Goal: Information Seeking & Learning: Learn about a topic

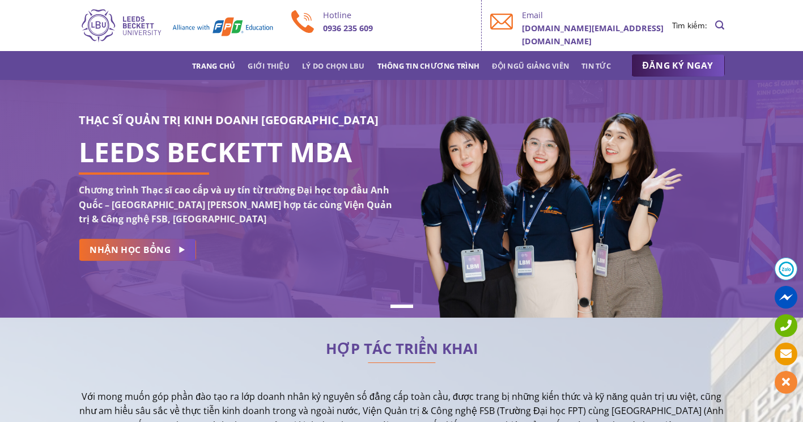
click at [464, 63] on link "Thông tin chương trình" at bounding box center [429, 66] width 103 height 20
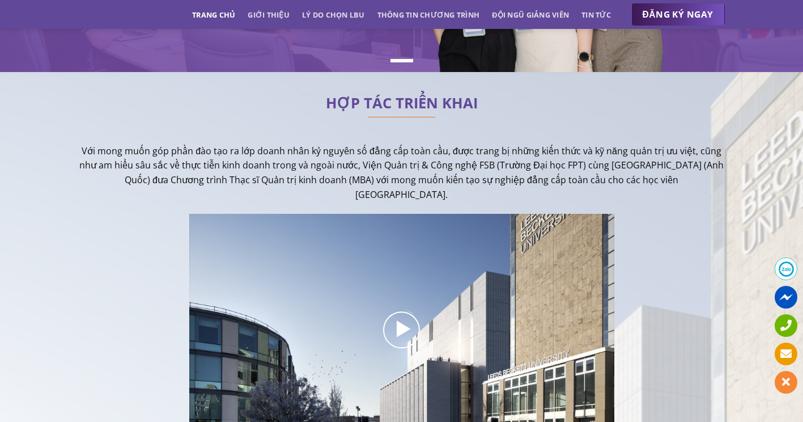
scroll to position [219, 0]
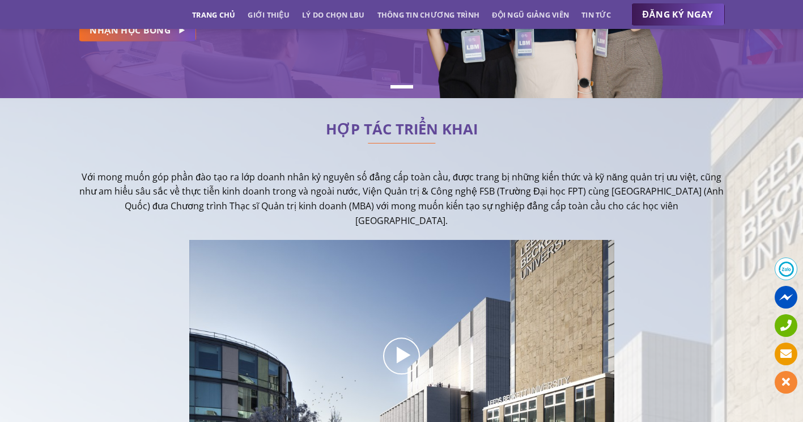
click at [391, 27] on div "Trang chủ Giới thiệu Lý do chọn LBU Thông tin chương trình Đội ngũ giảng viên T…" at bounding box center [401, 14] width 803 height 29
click at [393, 22] on link "Thông tin chương trình" at bounding box center [429, 15] width 103 height 20
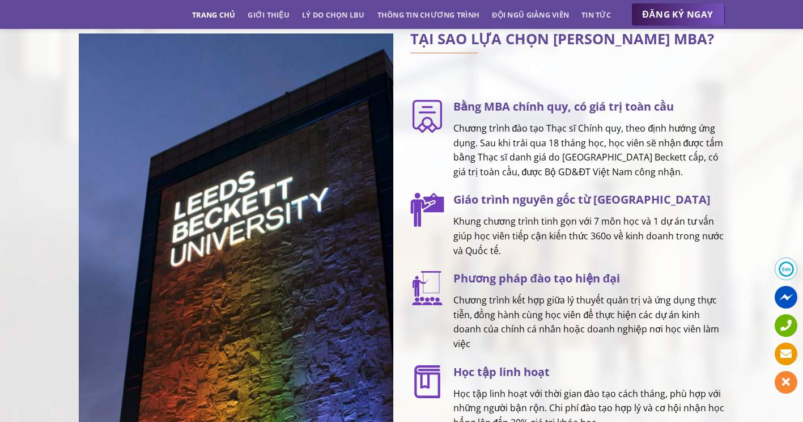
scroll to position [0, 0]
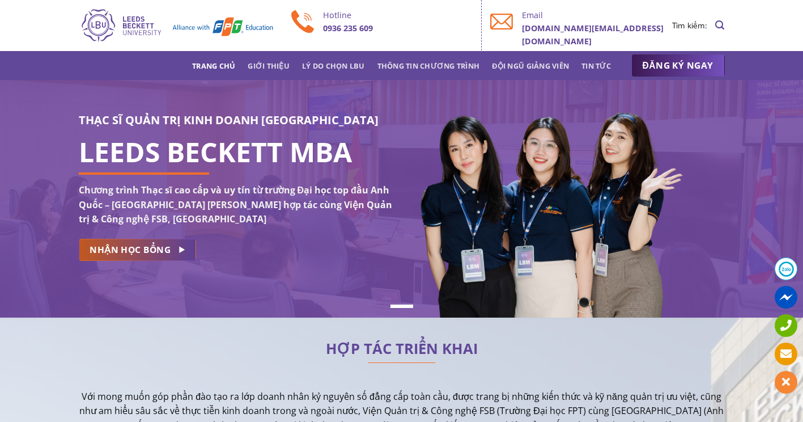
click at [190, 255] on link "NHẬN HỌC BỔNG" at bounding box center [137, 250] width 117 height 22
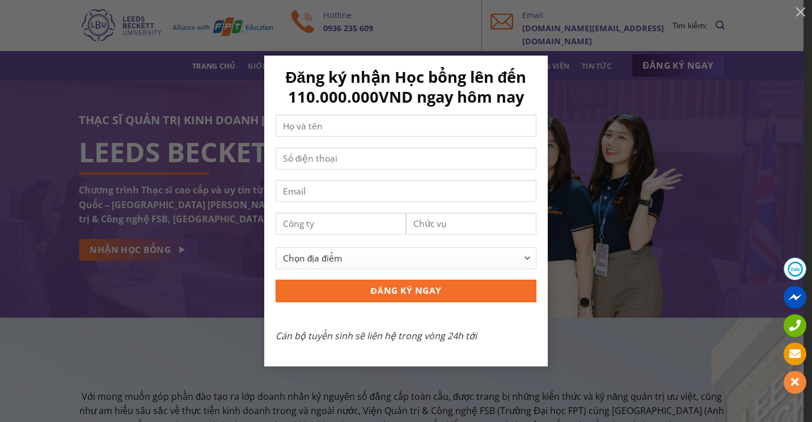
click at [208, 325] on div "Đăng ký nhận Học bổng lên đến 110.000.000VND ngay hôm nay Chọn địa điểm Hà Nội …" at bounding box center [406, 211] width 778 height 311
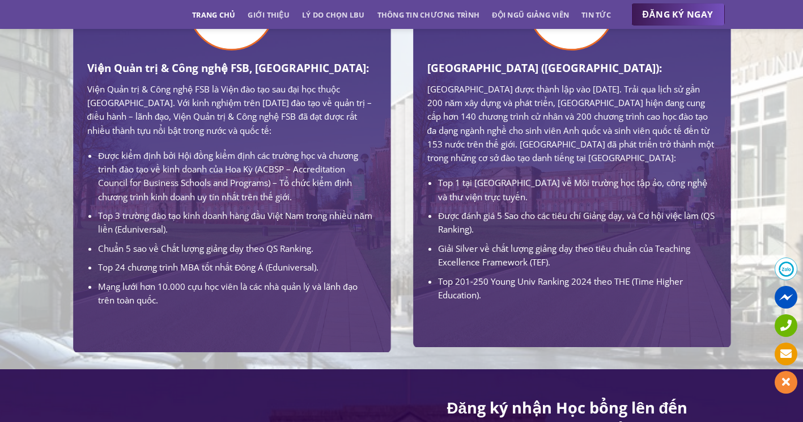
scroll to position [794, 0]
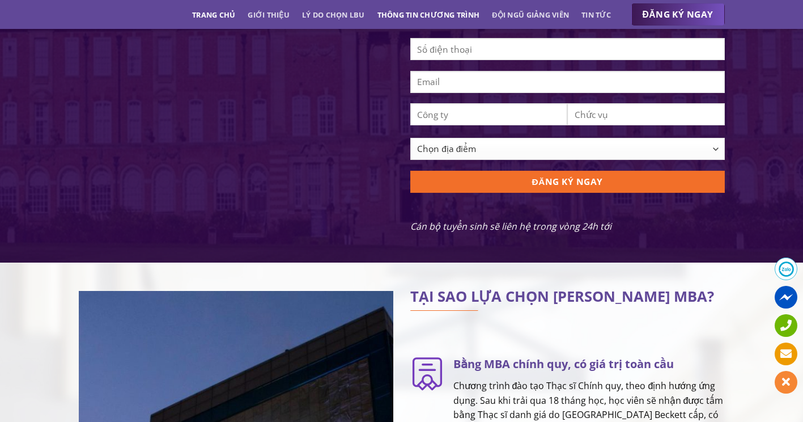
click at [442, 19] on link "Thông tin chương trình" at bounding box center [429, 15] width 103 height 20
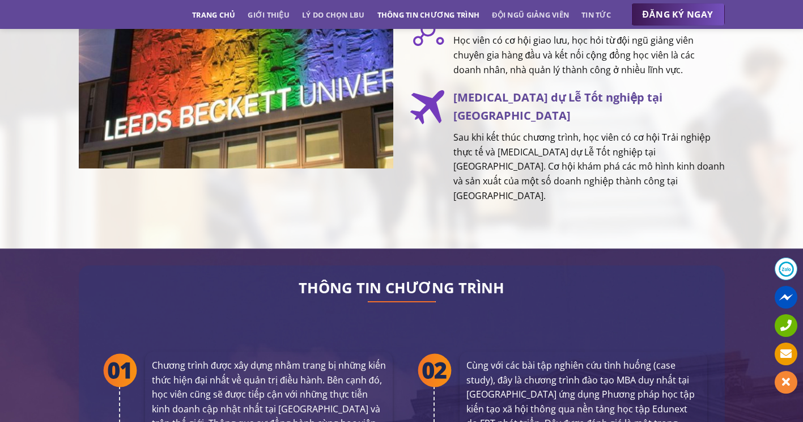
scroll to position [2064, 0]
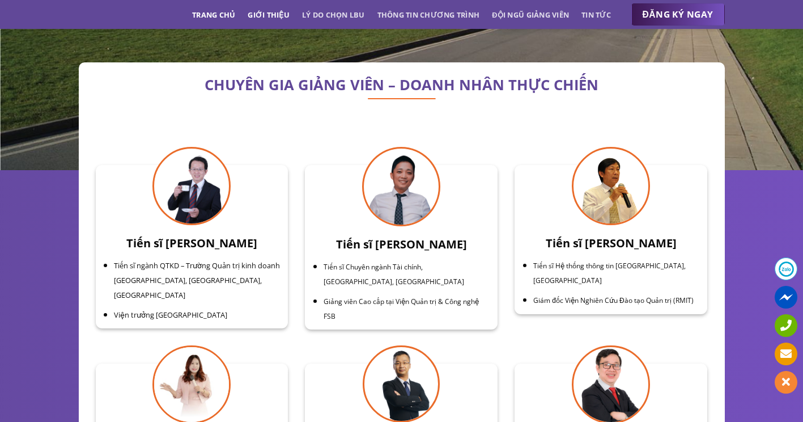
click at [249, 9] on link "Giới thiệu" at bounding box center [269, 15] width 42 height 20
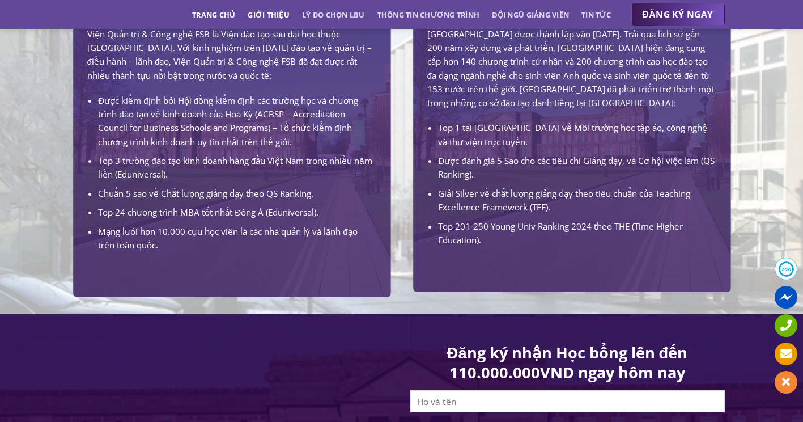
scroll to position [278, 0]
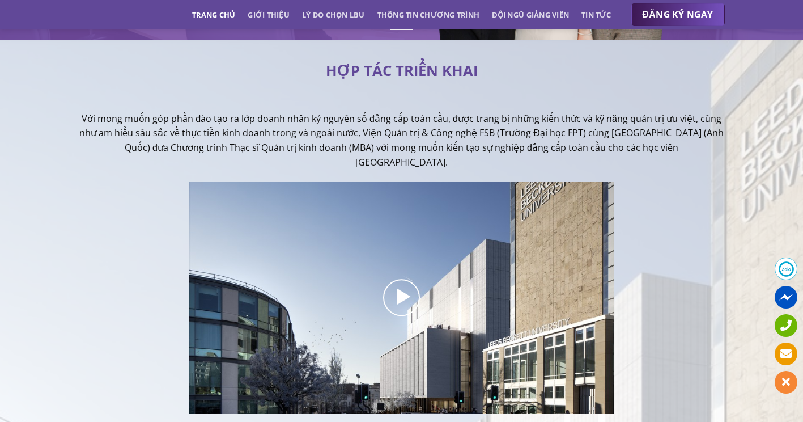
click at [615, 8] on ul "ĐĂNG KÝ NGAY" at bounding box center [668, 14] width 114 height 23
click at [611, 16] on link "Tin tức" at bounding box center [596, 15] width 29 height 20
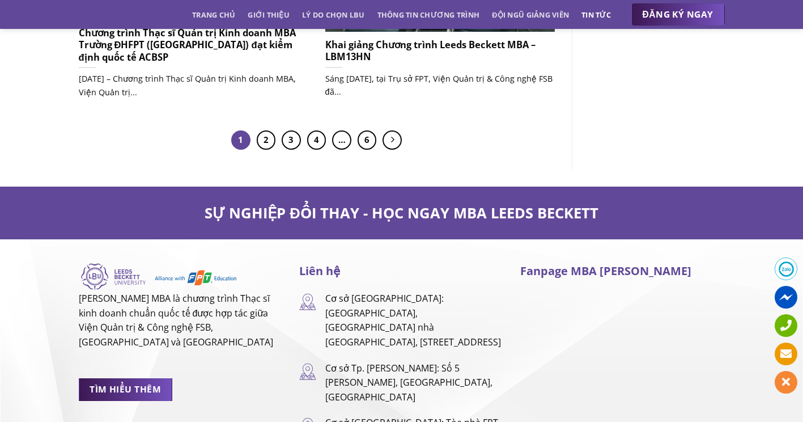
scroll to position [1134, 0]
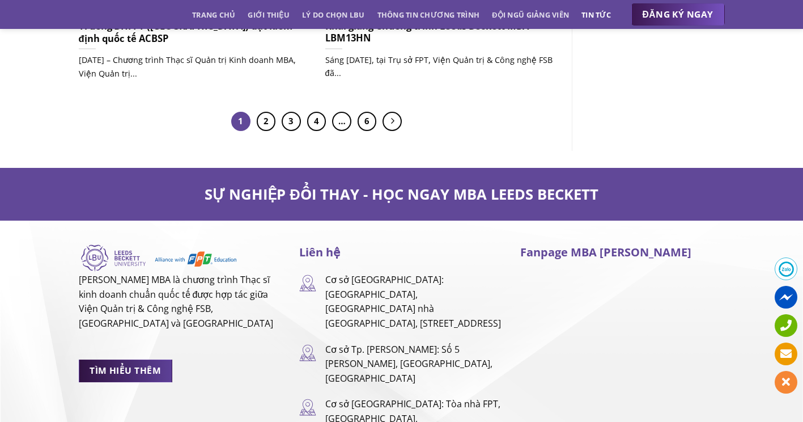
click at [141, 370] on span "TÌM HIỂU THÊM" at bounding box center [125, 370] width 71 height 14
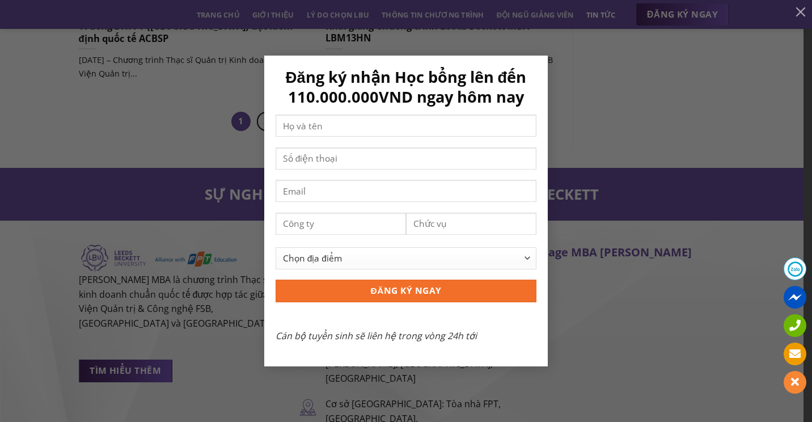
click at [219, 182] on div "Đăng ký nhận Học bổng lên đến 110.000.000VND ngay hôm nay Chọn địa điểm Hà Nội …" at bounding box center [406, 211] width 778 height 311
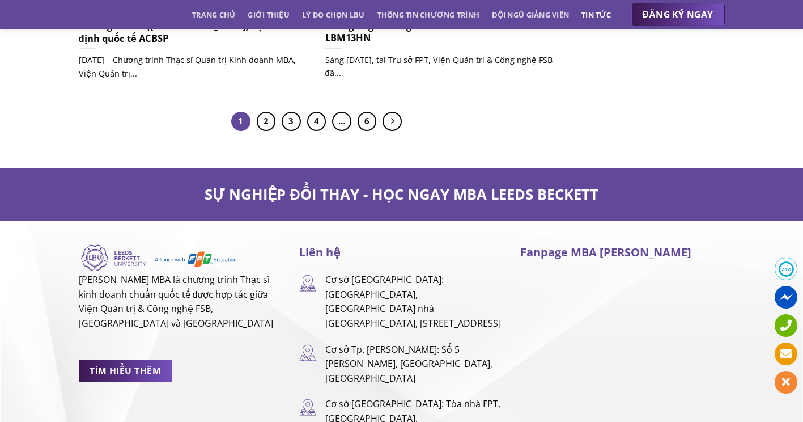
click at [258, 113] on li "2" at bounding box center [266, 121] width 19 height 19
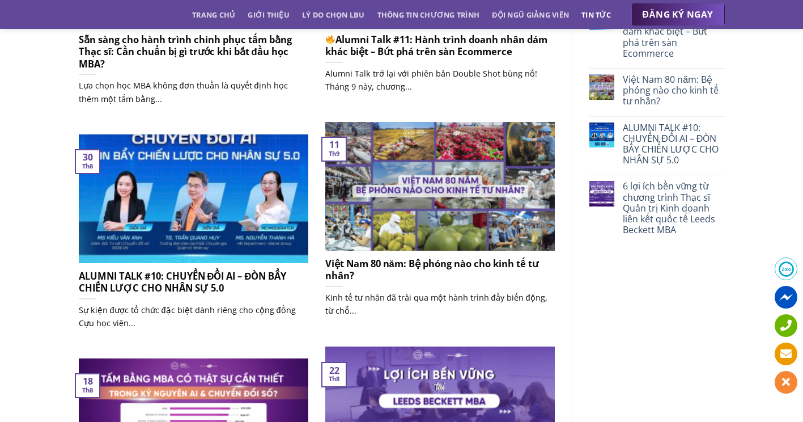
scroll to position [170, 0]
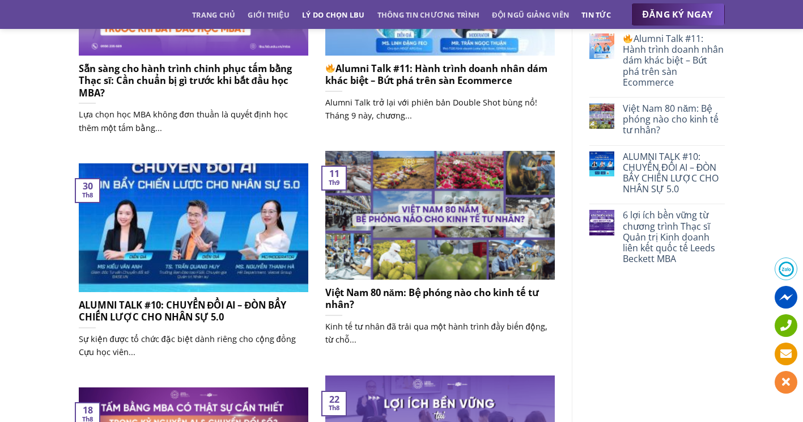
click at [344, 10] on link "Lý do chọn LBU" at bounding box center [333, 15] width 63 height 20
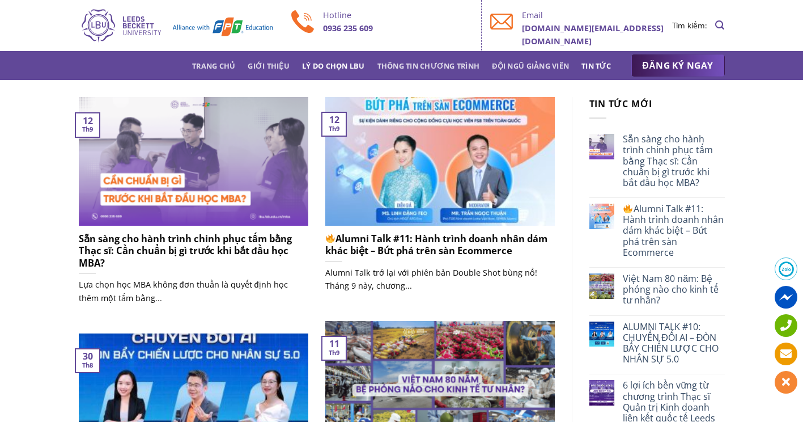
click at [358, 70] on link "Lý do chọn LBU" at bounding box center [333, 66] width 63 height 20
click at [124, 27] on img at bounding box center [177, 25] width 196 height 36
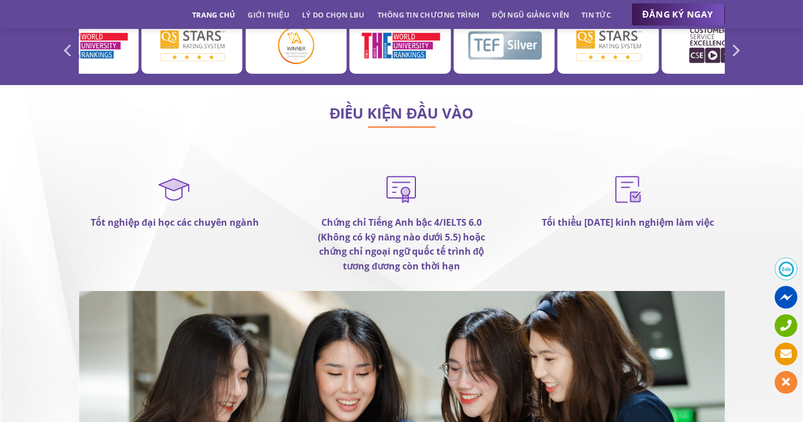
scroll to position [6520, 0]
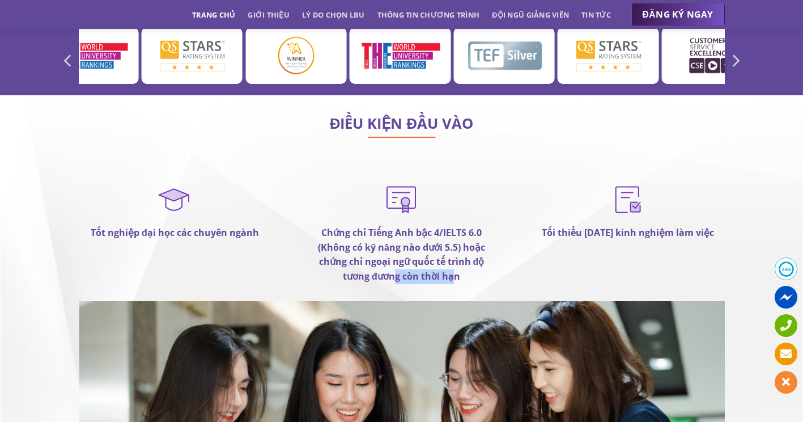
drag, startPoint x: 456, startPoint y: 232, endPoint x: 397, endPoint y: 232, distance: 59.0
click at [397, 232] on strong "Chứng chỉ Tiếng Anh bậc 4/IELTS 6.0 (Không có kỹ năng nào dưới 5.5) hoặc chứng …" at bounding box center [401, 254] width 167 height 56
drag, startPoint x: 397, startPoint y: 232, endPoint x: 555, endPoint y: 232, distance: 157.6
click at [555, 232] on div "Tối thiểu 2 năm kinh nghiệm làm việc" at bounding box center [628, 241] width 227 height 120
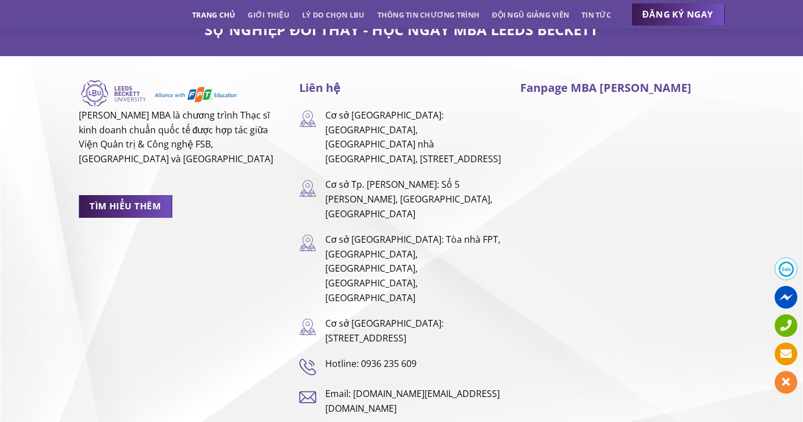
scroll to position [7456, 0]
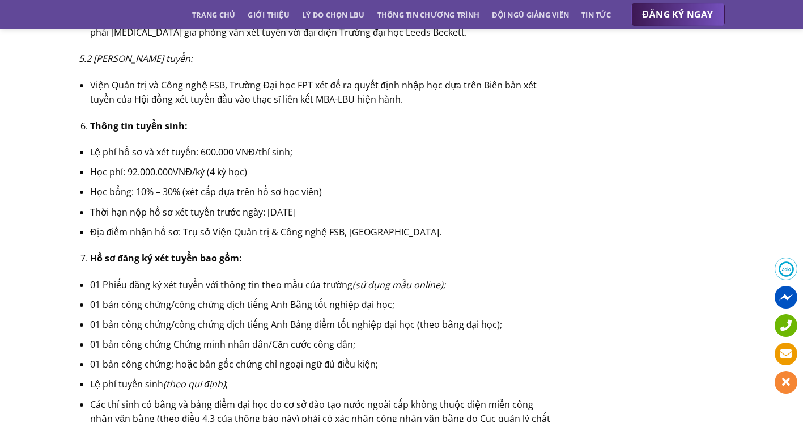
scroll to position [1757, 0]
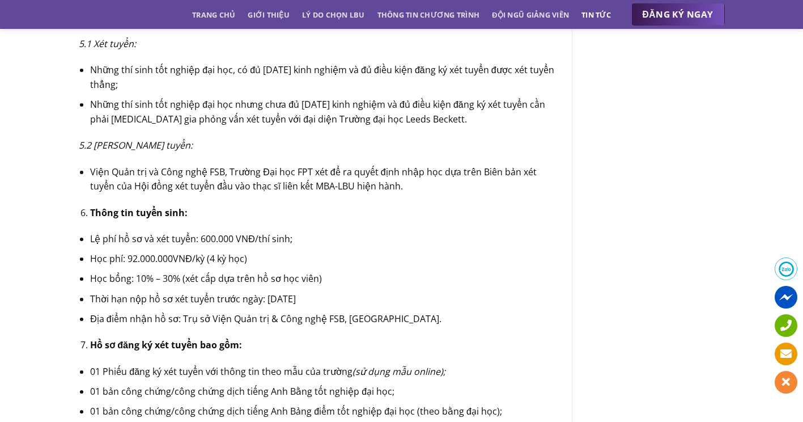
click at [594, 16] on link "Tin tức" at bounding box center [596, 15] width 29 height 20
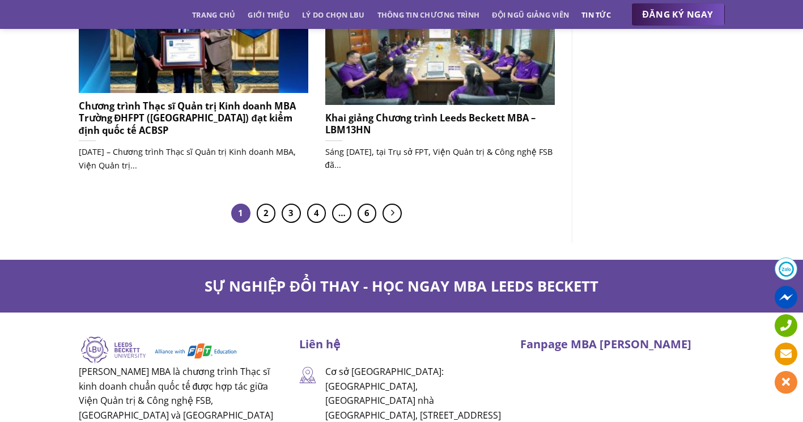
scroll to position [1020, 0]
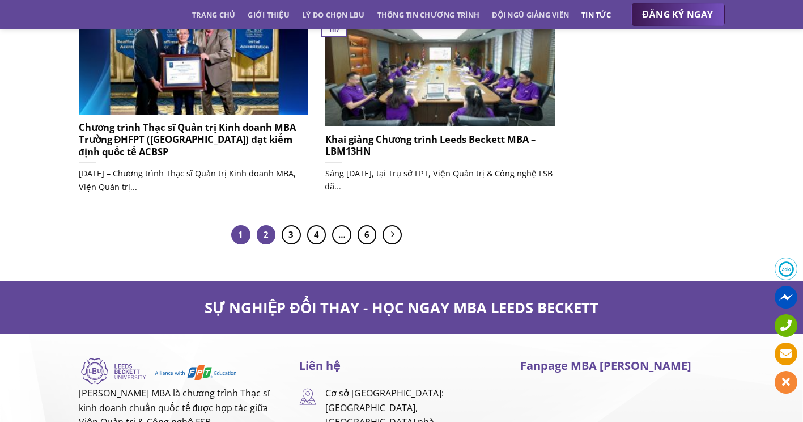
click at [260, 233] on link "2" at bounding box center [266, 234] width 19 height 19
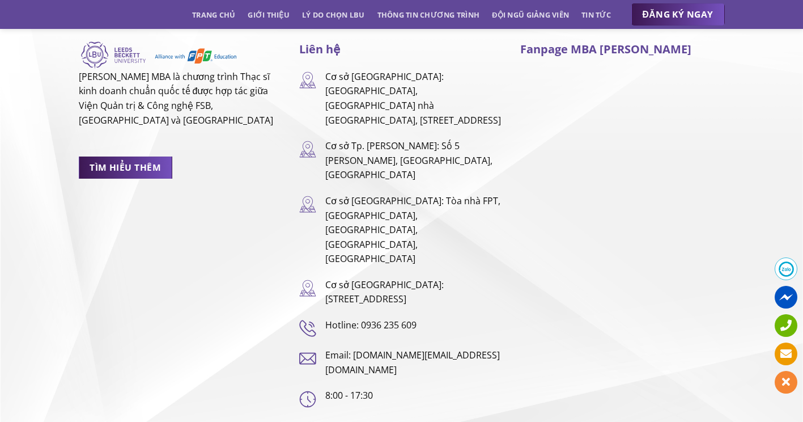
scroll to position [1434, 0]
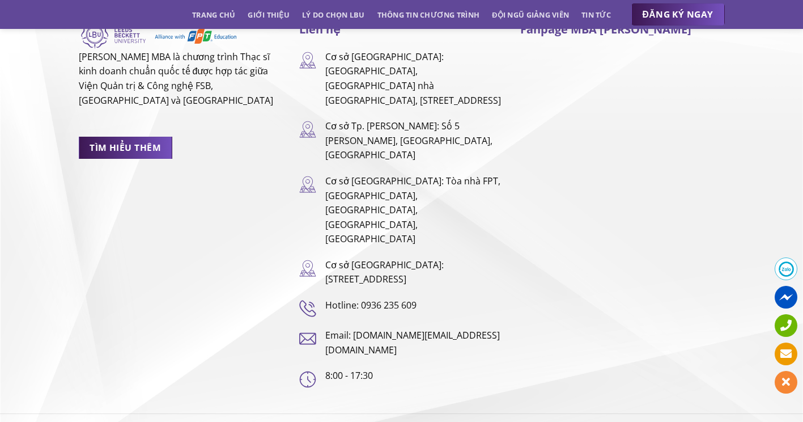
click at [170, 24] on div "Trang chủ Giới thiệu Lý do chọn LBU Thông tin chương trình Đội ngũ giảng viên T…" at bounding box center [401, 14] width 663 height 23
click at [185, 16] on div "Trang chủ Giới thiệu Lý do chọn LBU Thông tin chương trình Đội ngũ giảng viên T…" at bounding box center [401, 14] width 663 height 23
click at [195, 12] on link "Trang chủ" at bounding box center [213, 15] width 43 height 20
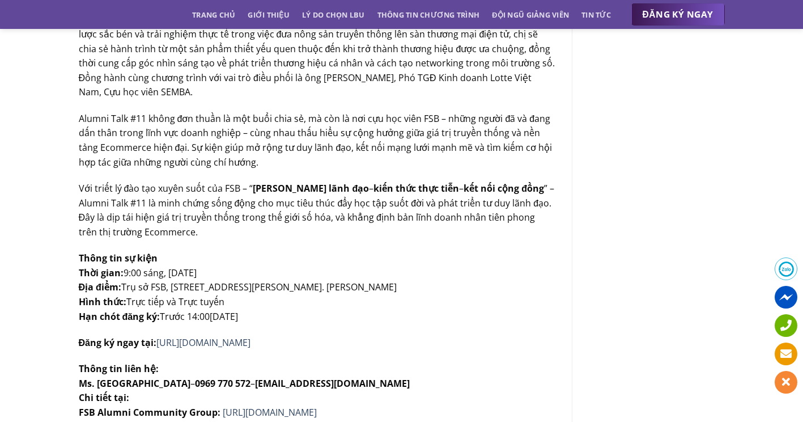
scroll to position [907, 0]
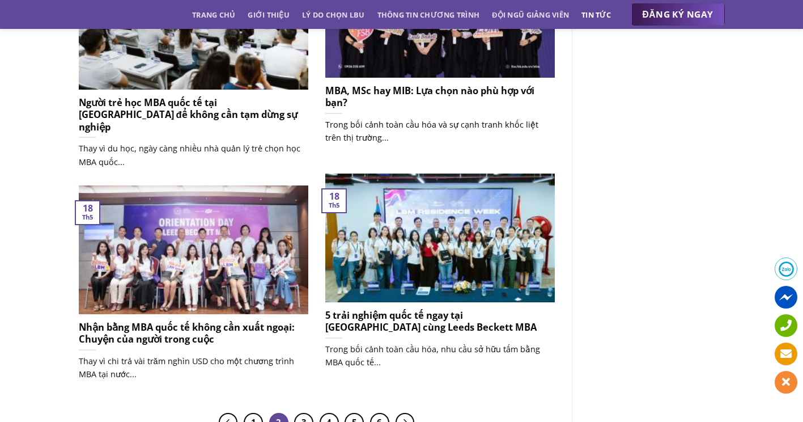
scroll to position [850, 0]
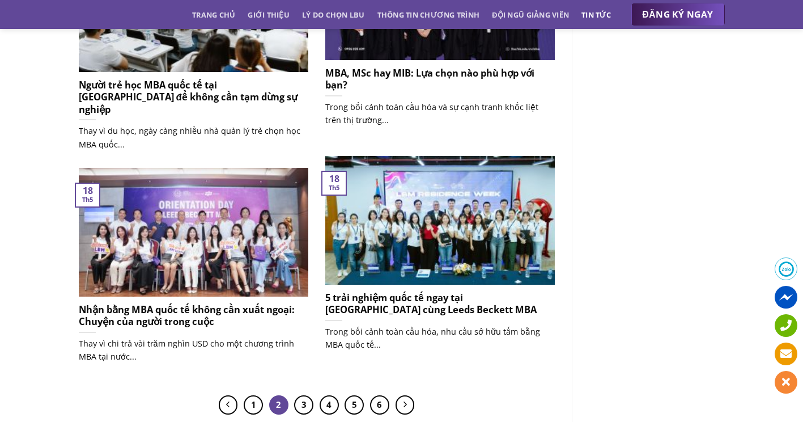
drag, startPoint x: 391, startPoint y: 311, endPoint x: 324, endPoint y: 375, distance: 92.6
click at [324, 375] on div "5 trải nghiệm quốc tế ngay tại Việt Nam cùng Leeds Beckett MBA Trong bối cảnh t…" at bounding box center [440, 268] width 247 height 225
click at [302, 402] on link "3" at bounding box center [303, 404] width 19 height 19
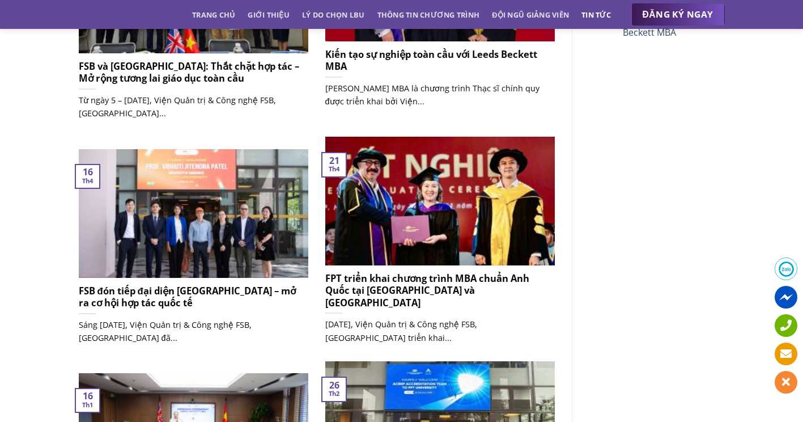
scroll to position [397, 0]
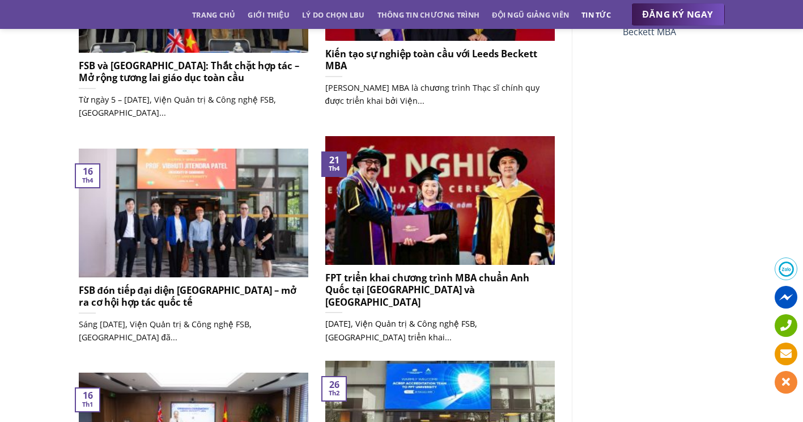
drag, startPoint x: 406, startPoint y: 294, endPoint x: 374, endPoint y: 265, distance: 43.0
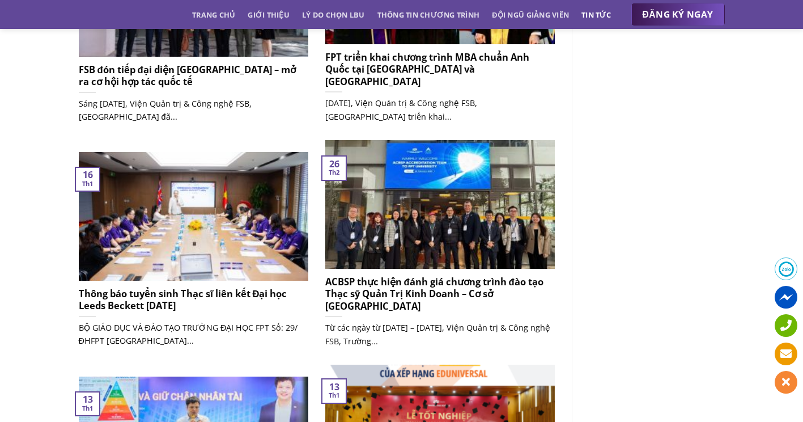
scroll to position [680, 0]
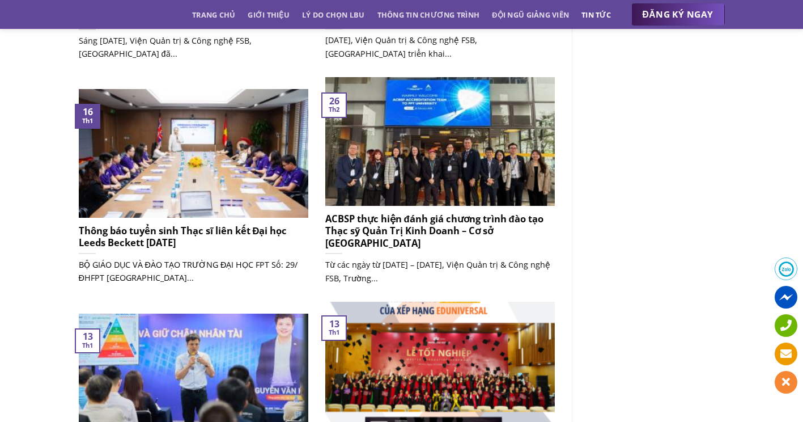
click at [260, 236] on h5 "Thông báo tuyển sinh Thạc sĩ liên kết Đại học Leeds Beckett [DATE]" at bounding box center [194, 237] width 230 height 24
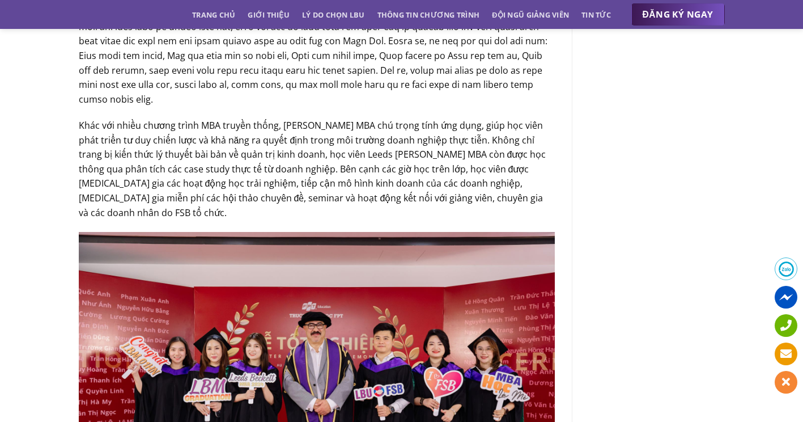
scroll to position [1134, 0]
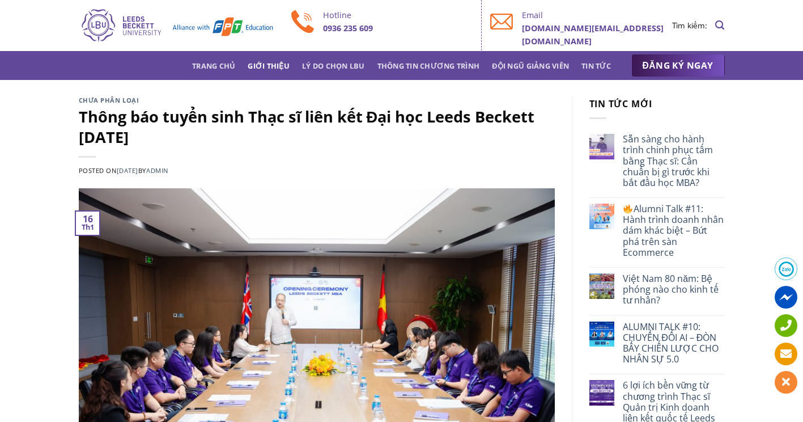
click at [278, 66] on link "Giới thiệu" at bounding box center [269, 66] width 42 height 20
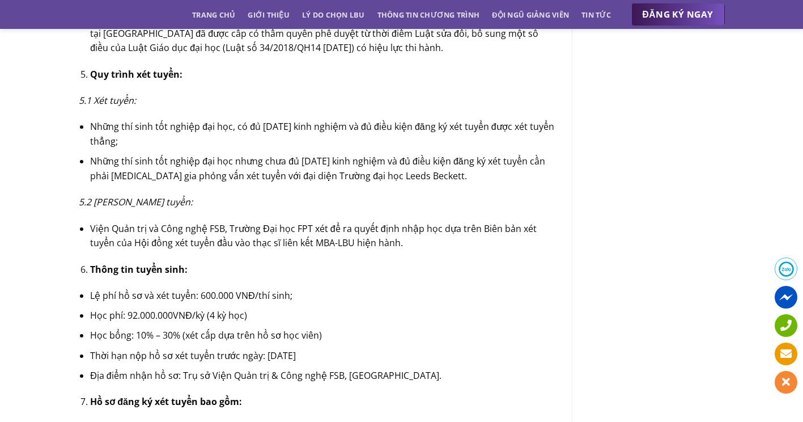
scroll to position [1871, 0]
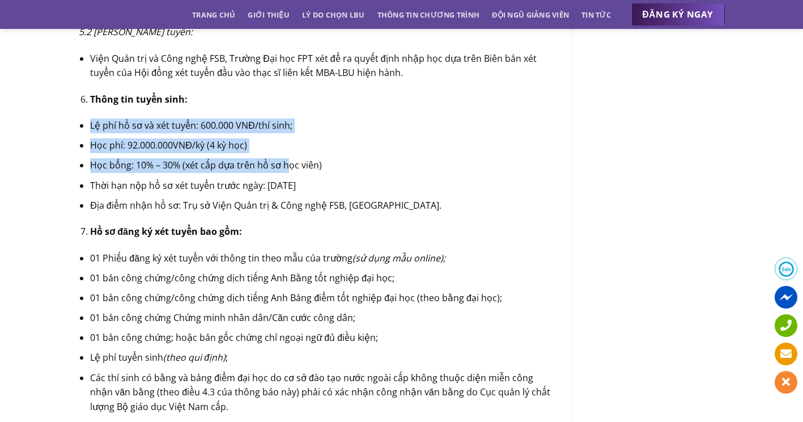
drag, startPoint x: 285, startPoint y: 139, endPoint x: 51, endPoint y: 117, distance: 235.1
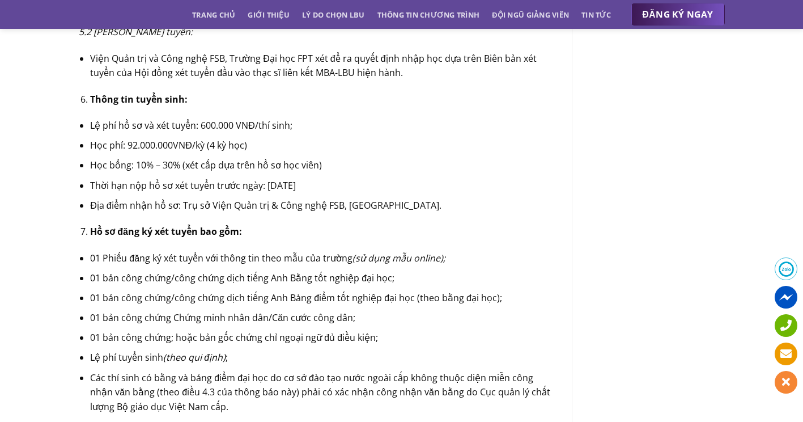
click at [312, 252] on ul "01 Phiếu đăng ký xét tuyển với thông tin theo mẫu của trường (sử dụng mẫu onlin…" at bounding box center [317, 332] width 476 height 163
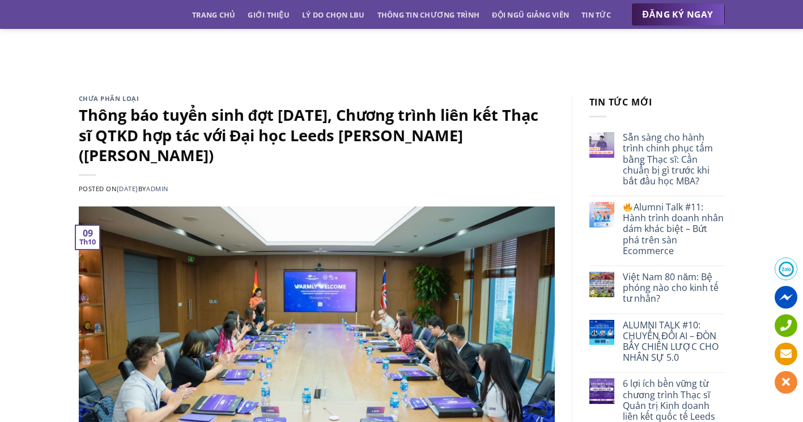
scroll to position [0, 0]
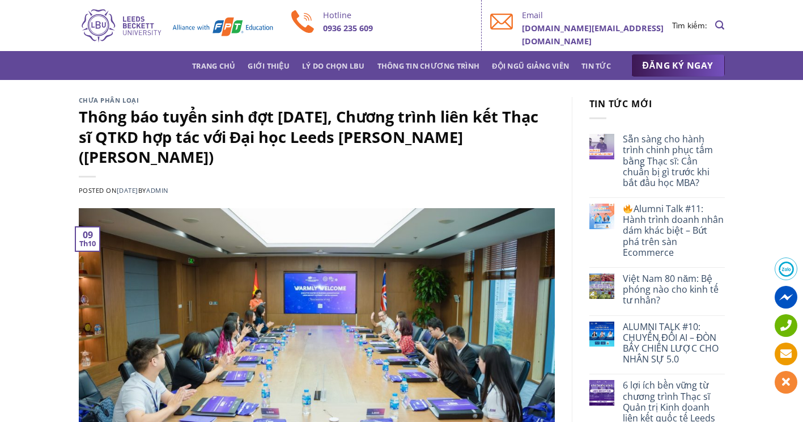
click at [685, 71] on span "ĐĂNG KÝ NGAY" at bounding box center [678, 65] width 71 height 14
click at [693, 52] on div "Trang chủ Giới thiệu Lý do chọn LBU Thông tin chương trình Đội ngũ giảng viên T…" at bounding box center [401, 65] width 803 height 29
click at [608, 72] on link "Tin tức" at bounding box center [596, 66] width 29 height 20
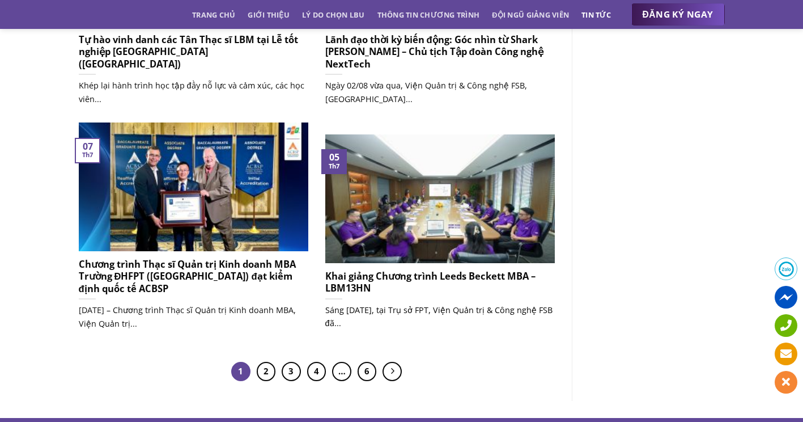
scroll to position [903, 0]
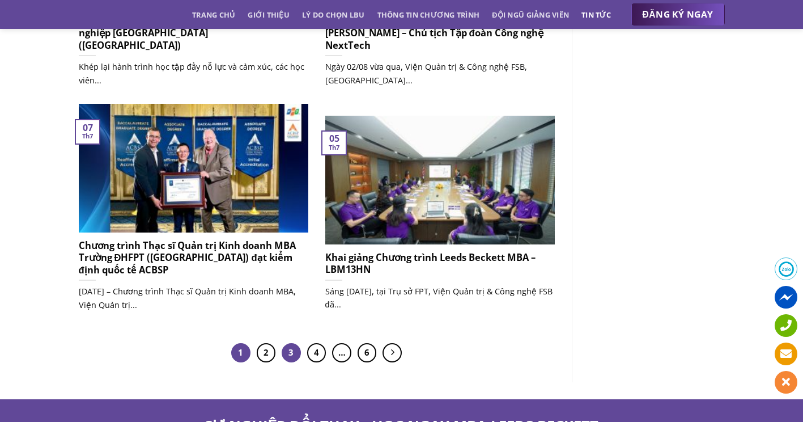
click at [285, 353] on link "3" at bounding box center [291, 352] width 19 height 19
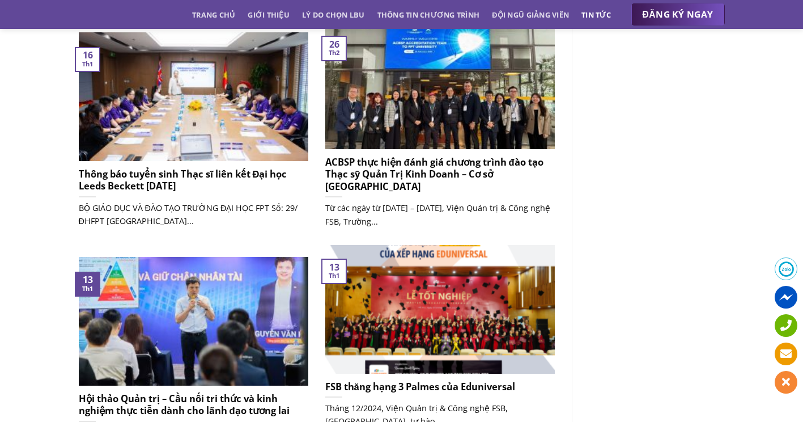
scroll to position [737, 0]
click at [146, 185] on h5 "Thông báo tuyển sinh Thạc sĩ liên kết Đại học Leeds Beckett [DATE]" at bounding box center [194, 180] width 230 height 24
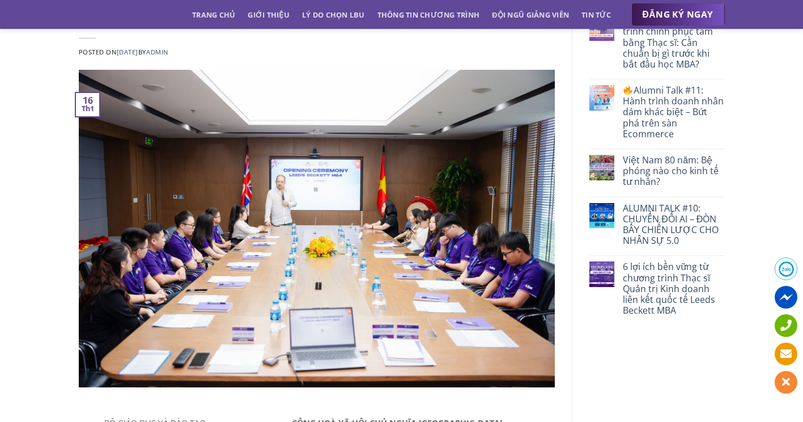
scroll to position [113, 0]
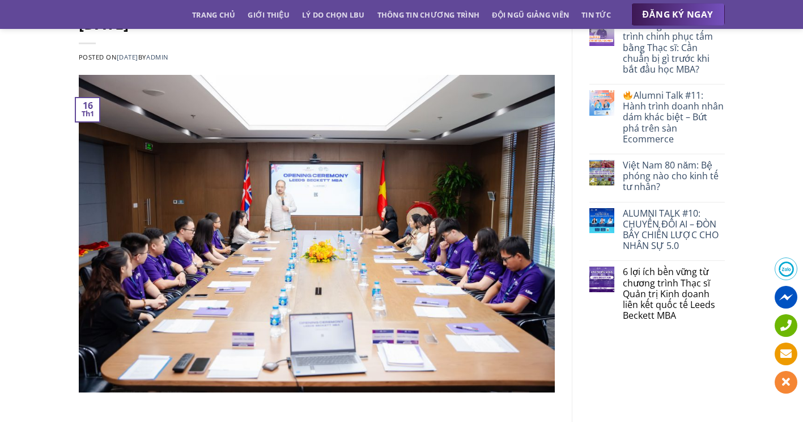
click at [693, 285] on link "6 lợi ích bền vững từ chương trình Thạc sĩ Quản trị Kinh doanh liên kết quốc tế…" at bounding box center [673, 293] width 101 height 54
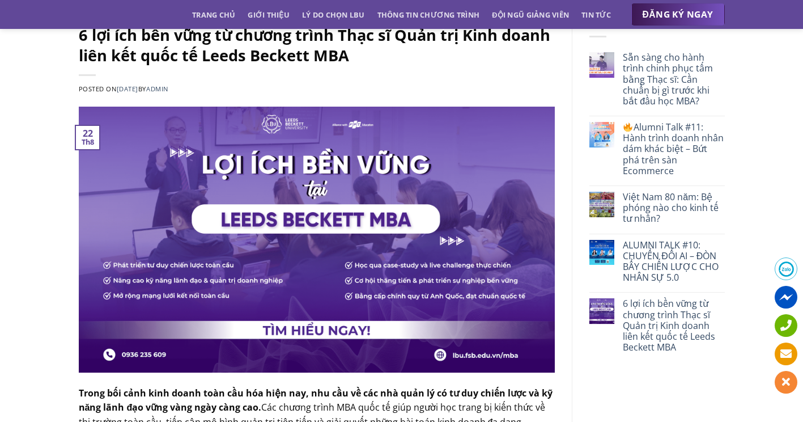
scroll to position [57, 0]
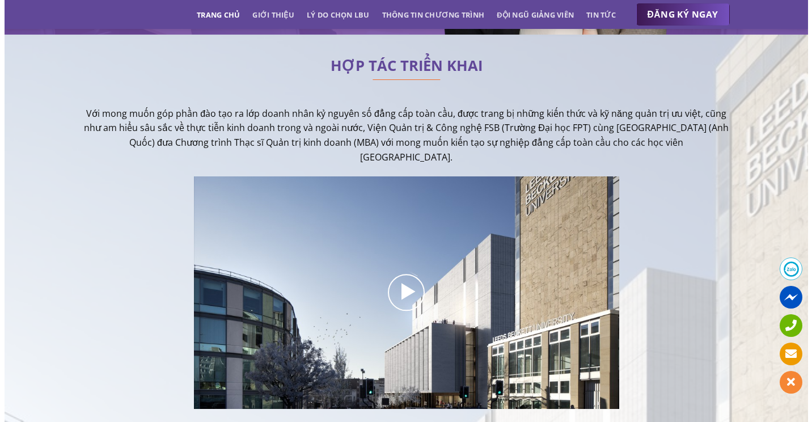
scroll to position [283, 0]
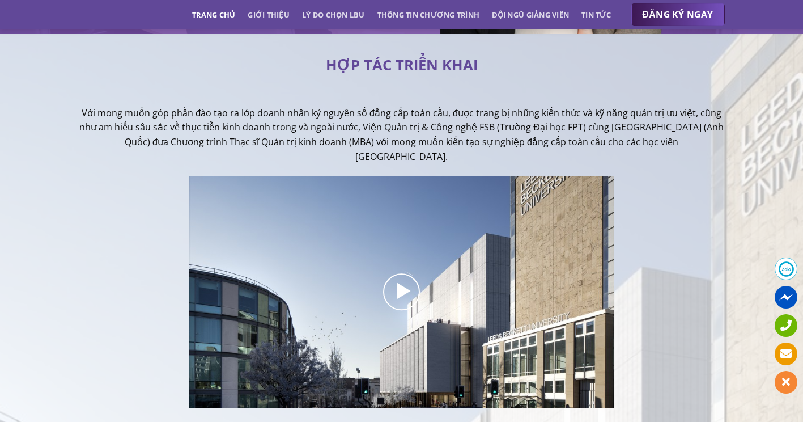
click at [431, 295] on div at bounding box center [401, 292] width 255 height 52
click at [391, 282] on icon at bounding box center [402, 291] width 23 height 27
